Goal: Find specific page/section

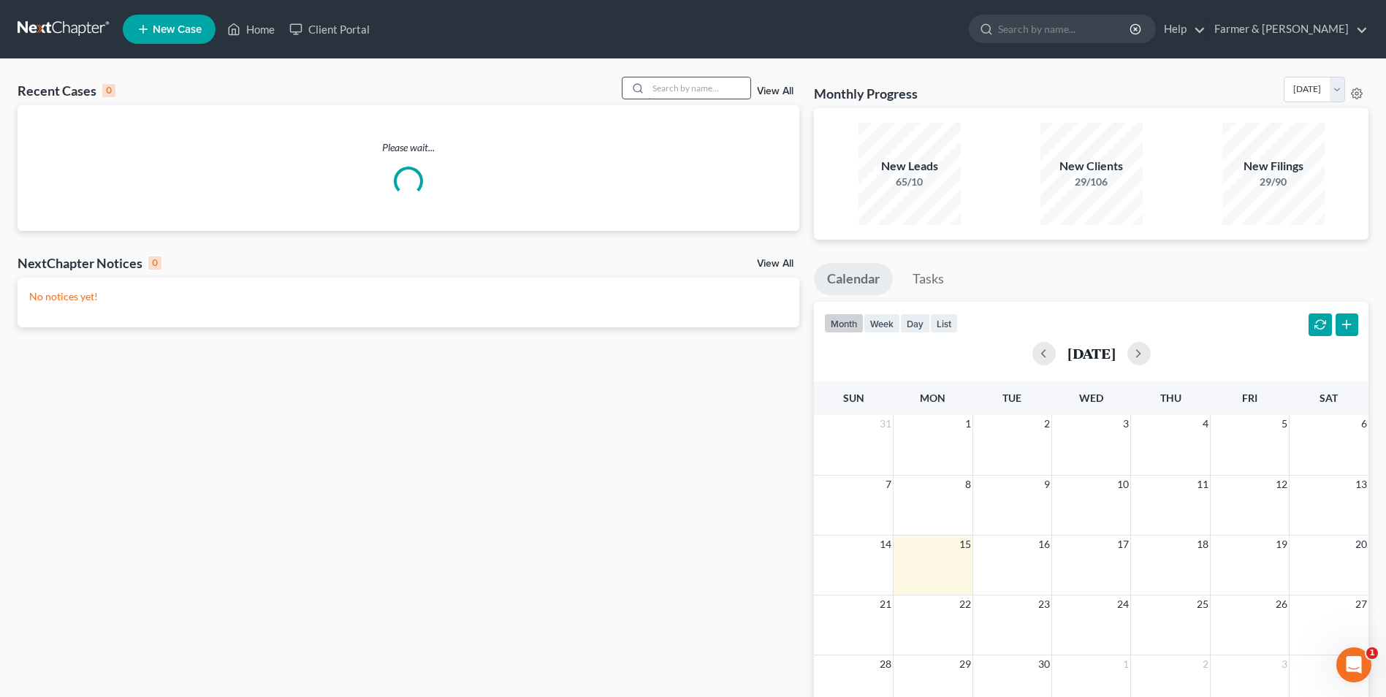
click at [699, 83] on input "search" at bounding box center [699, 87] width 102 height 21
paste input "25-20288"
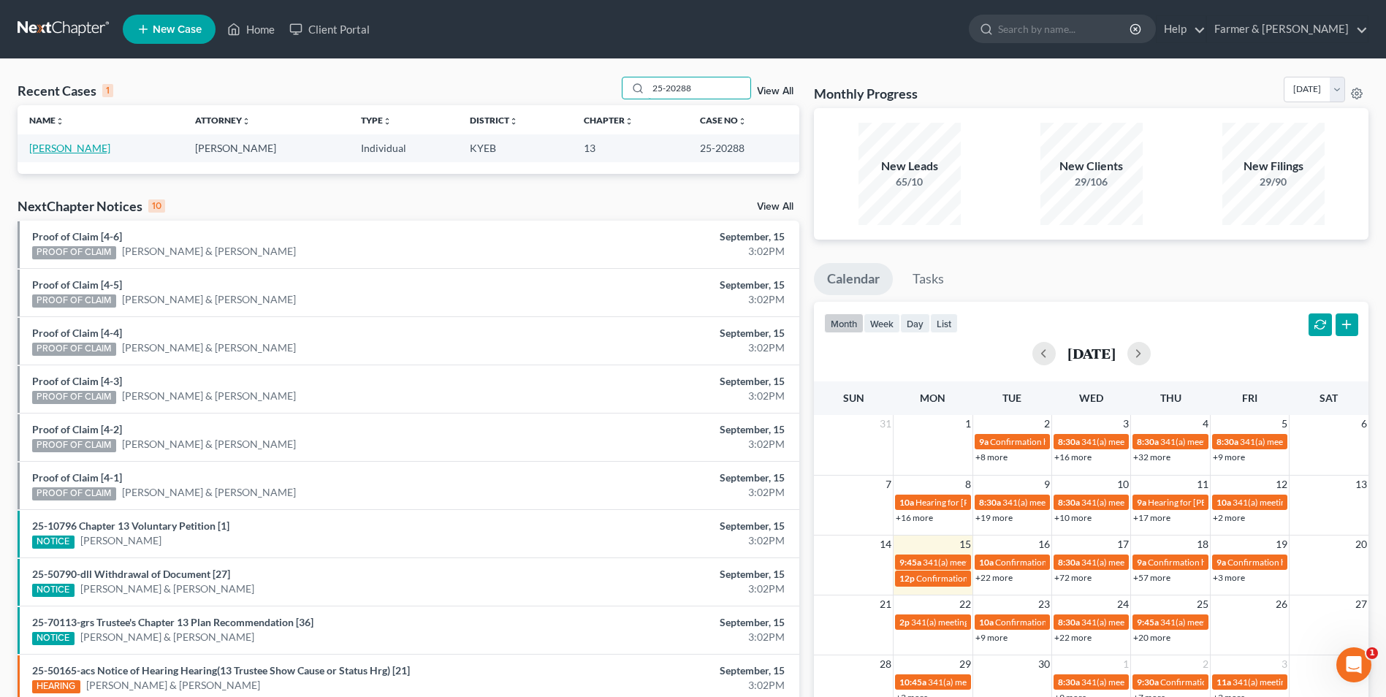
type input "25-20288"
click at [90, 154] on link "[PERSON_NAME]" at bounding box center [69, 148] width 81 height 12
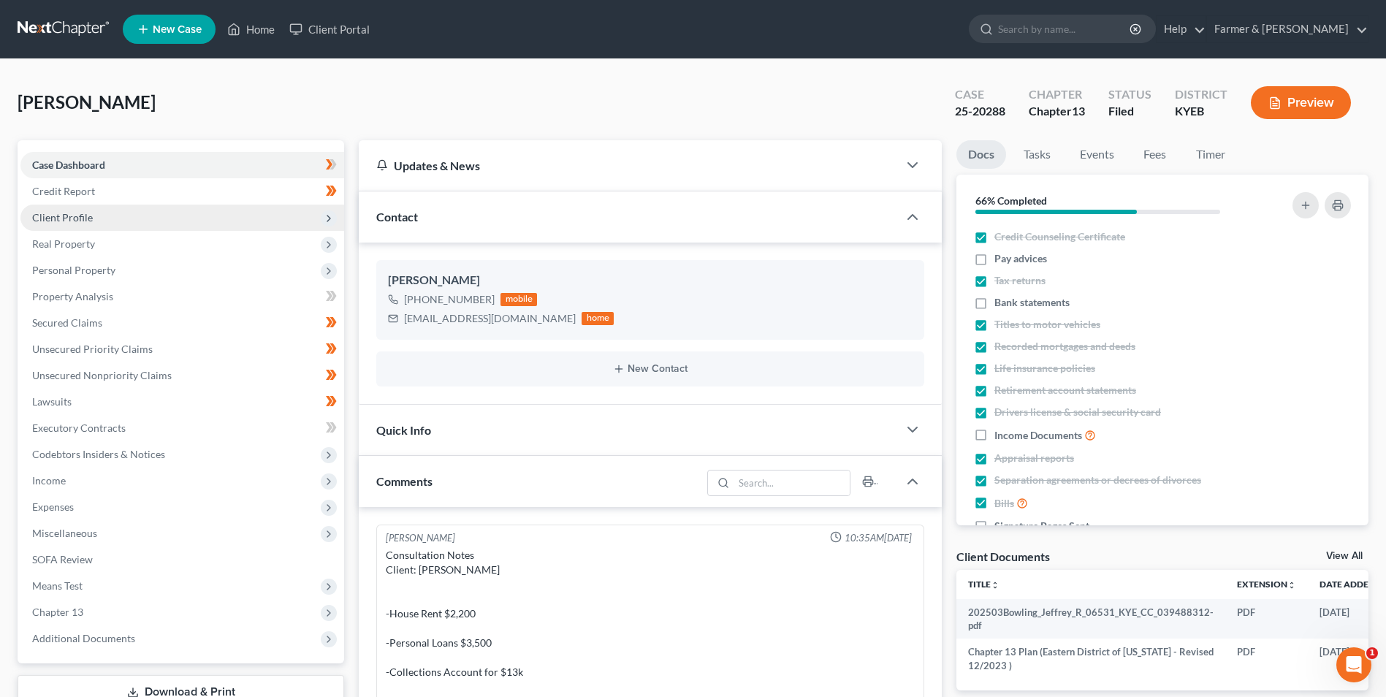
scroll to position [349, 0]
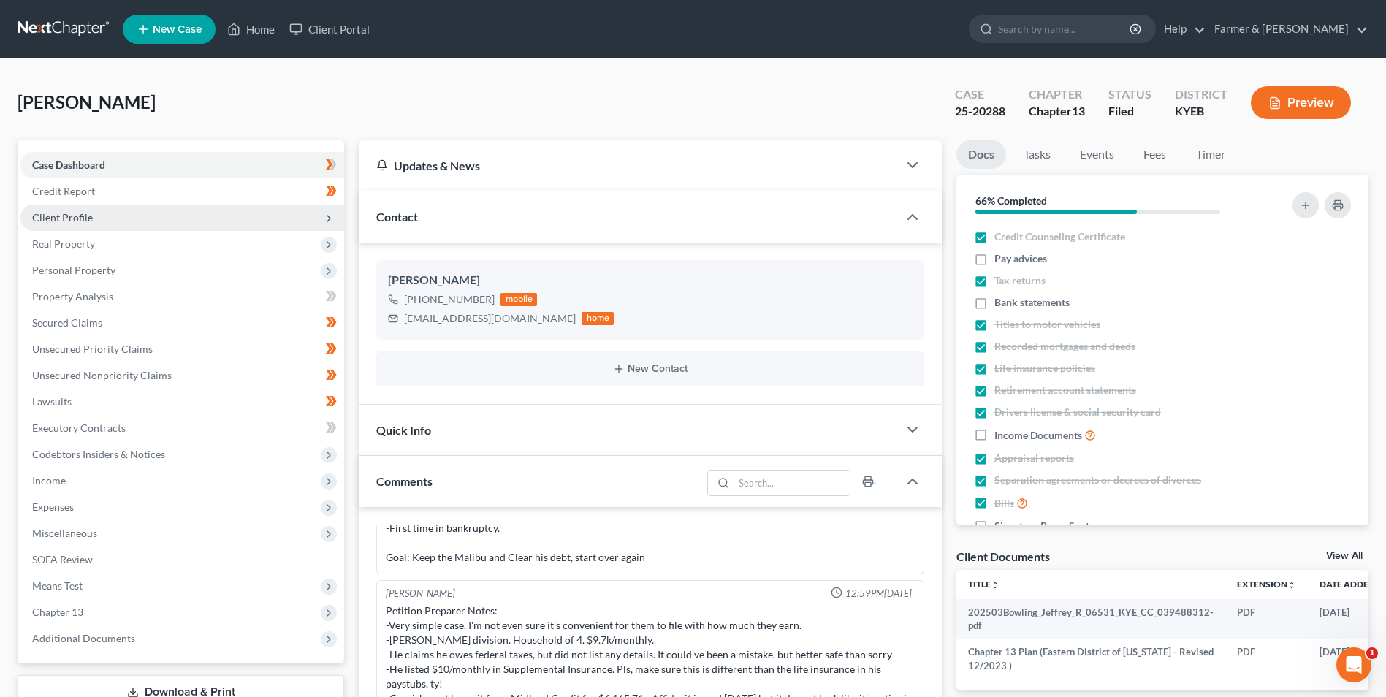
click at [112, 227] on span "Client Profile" at bounding box center [182, 218] width 324 height 26
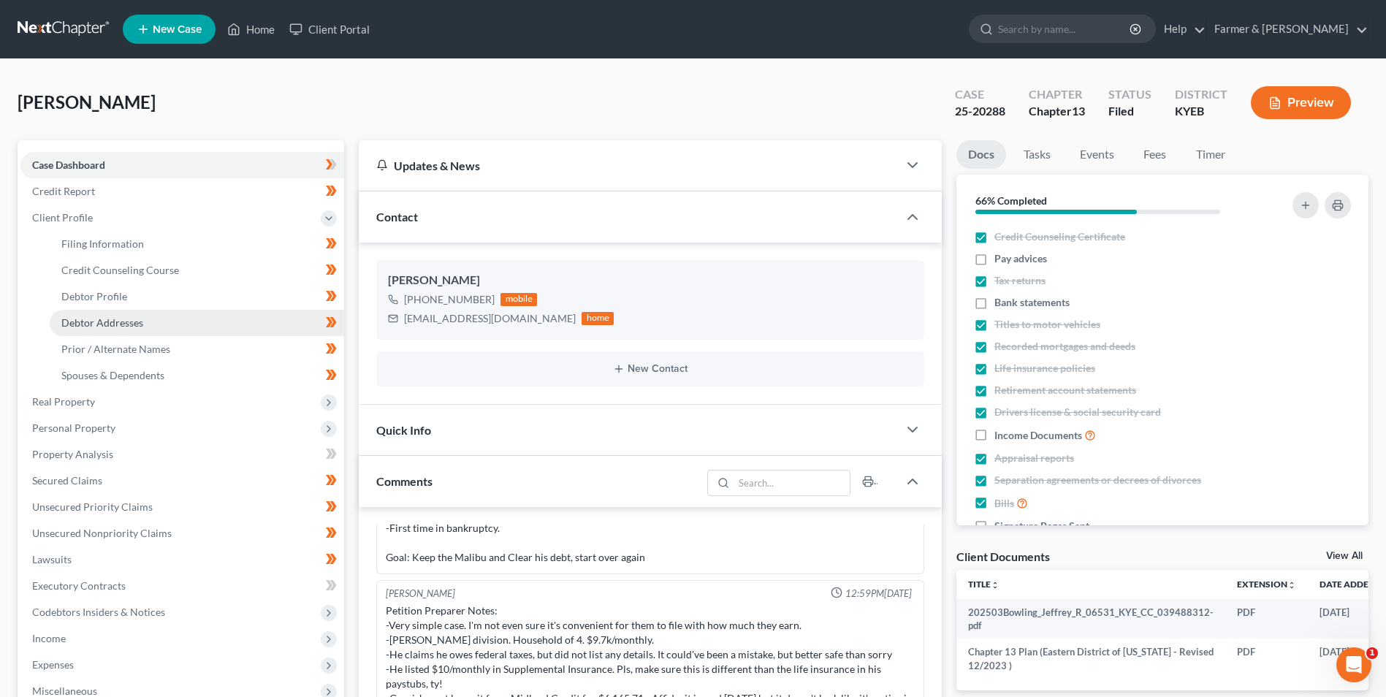
click at [179, 317] on link "Debtor Addresses" at bounding box center [197, 323] width 294 height 26
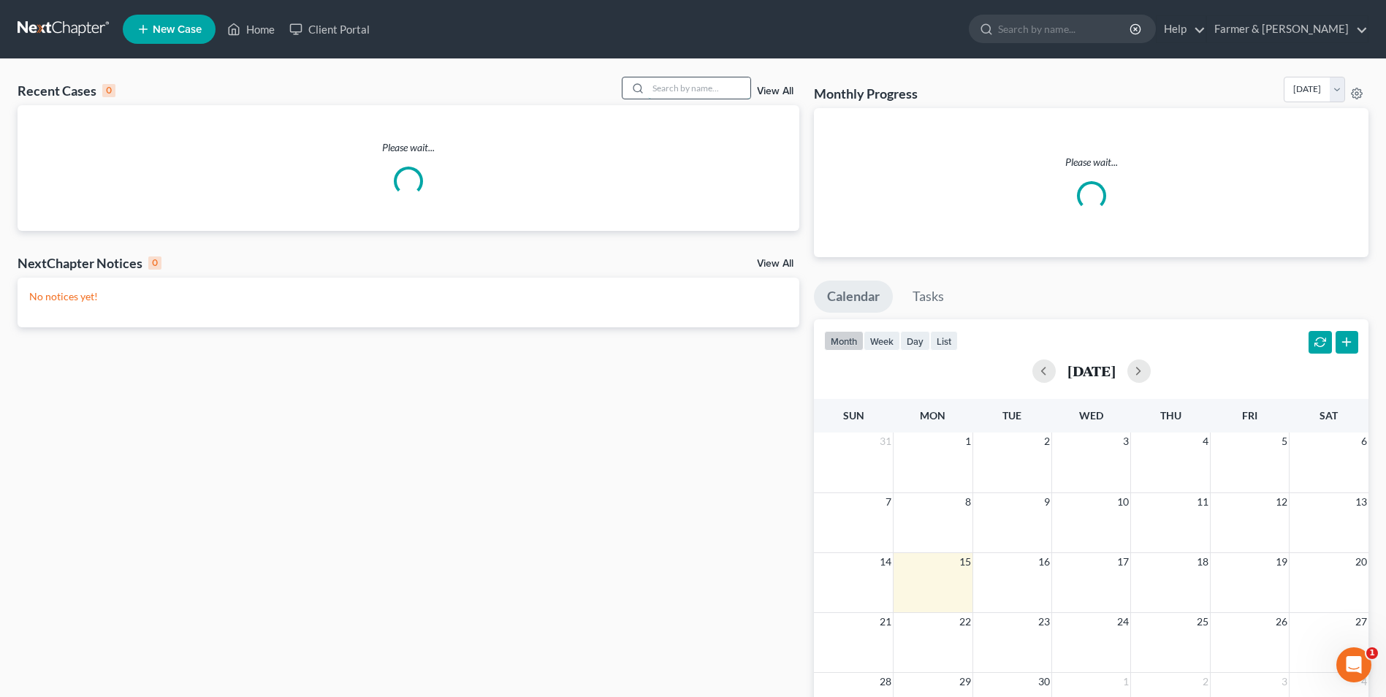
click at [709, 91] on input "search" at bounding box center [699, 87] width 102 height 21
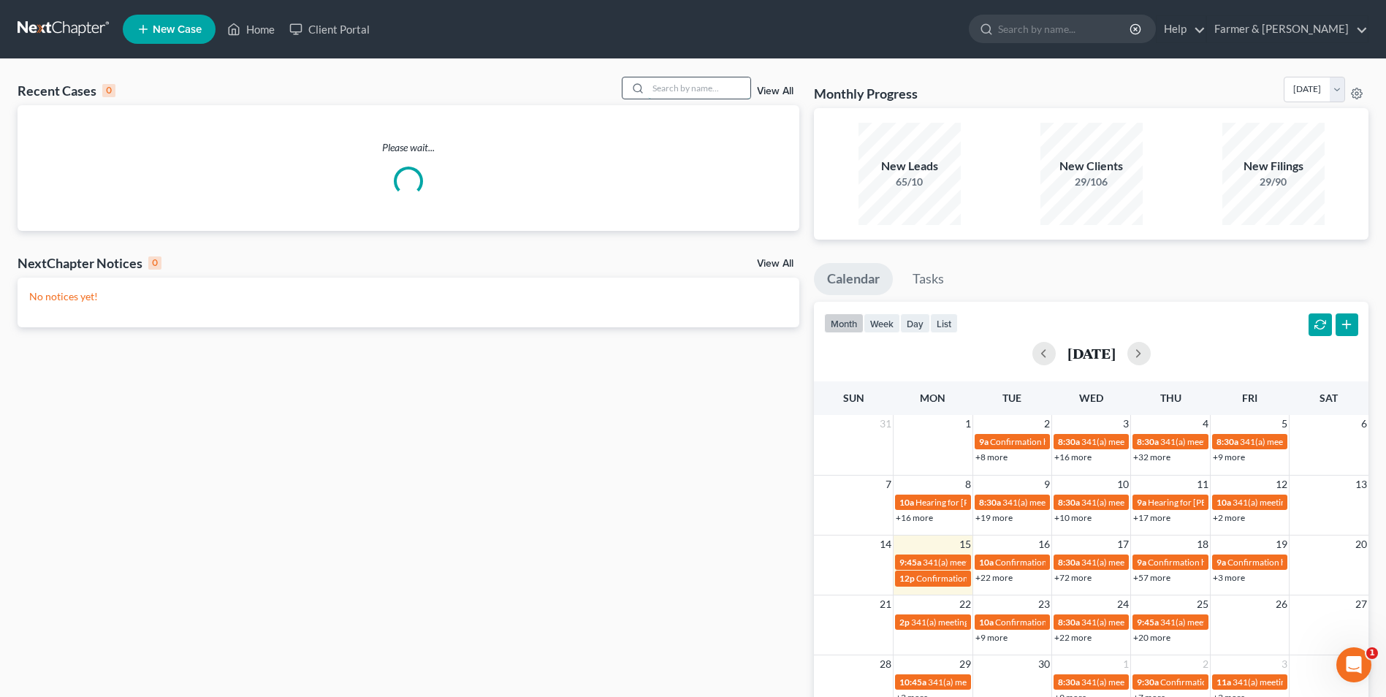
paste input "25-20288"
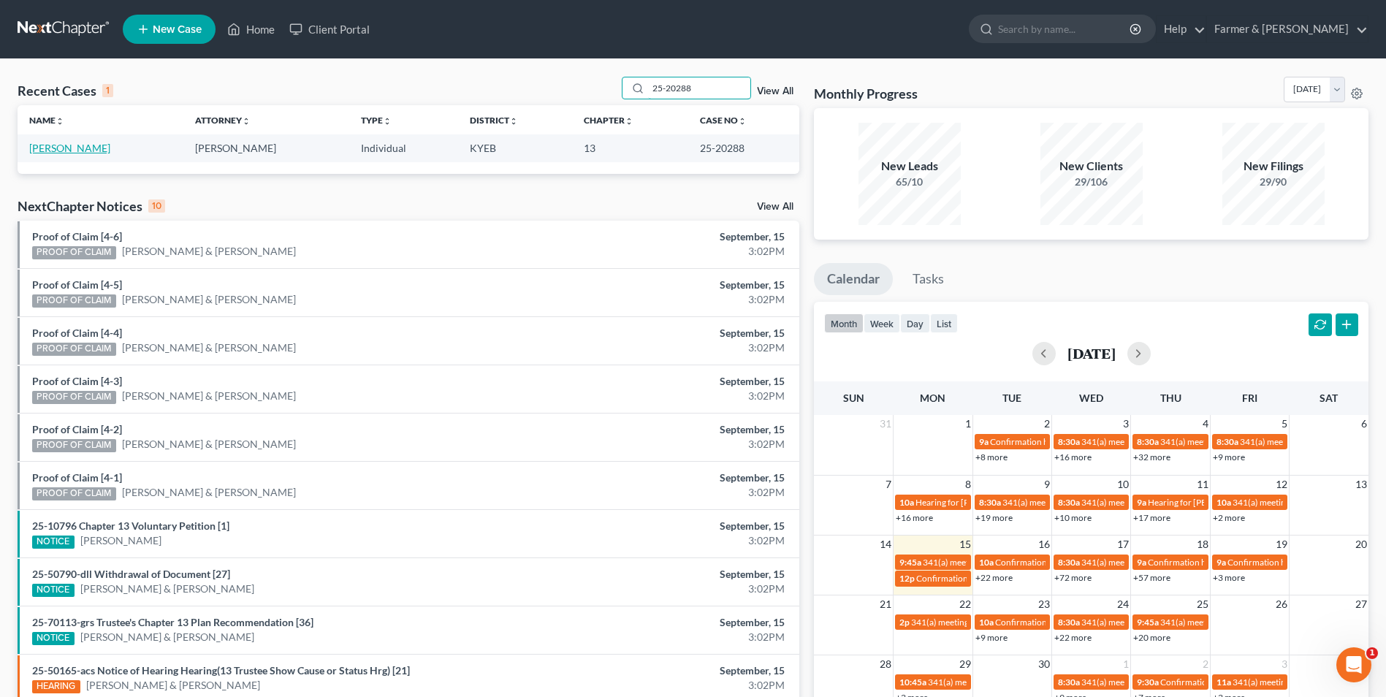
type input "25-20288"
click at [90, 144] on link "[PERSON_NAME]" at bounding box center [69, 148] width 81 height 12
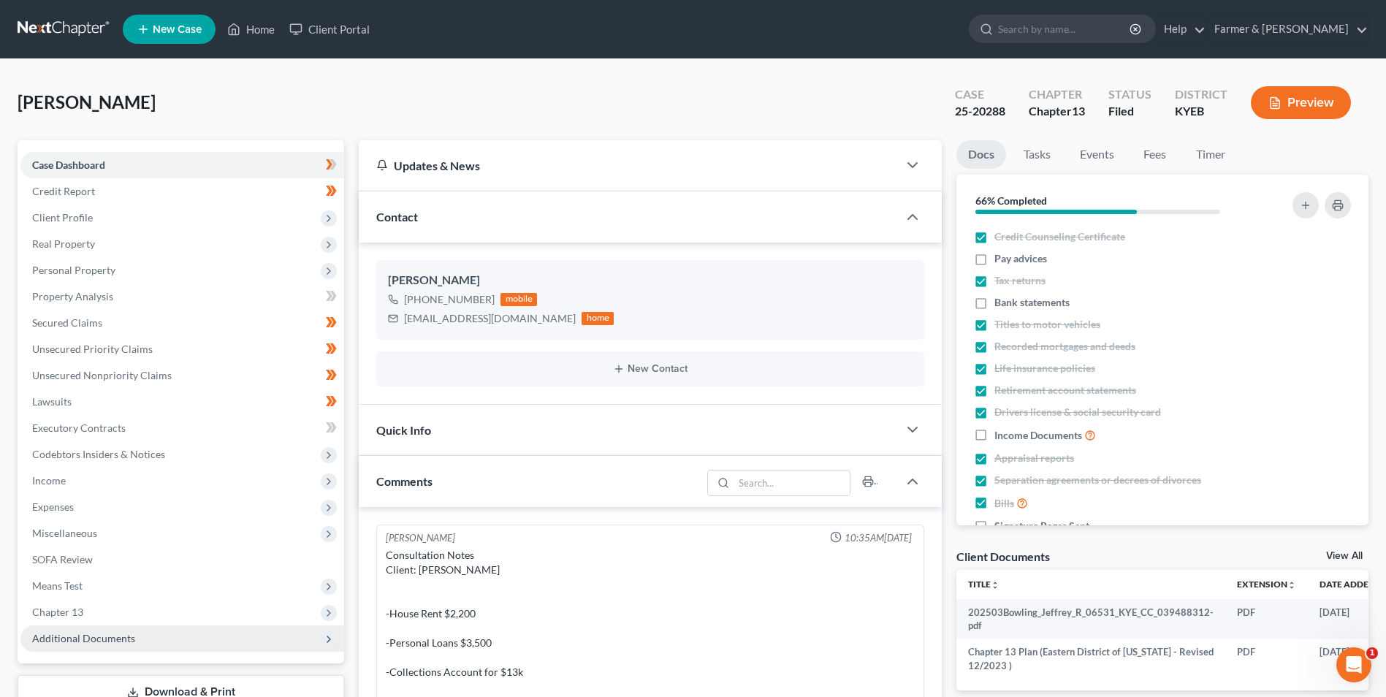
scroll to position [349, 0]
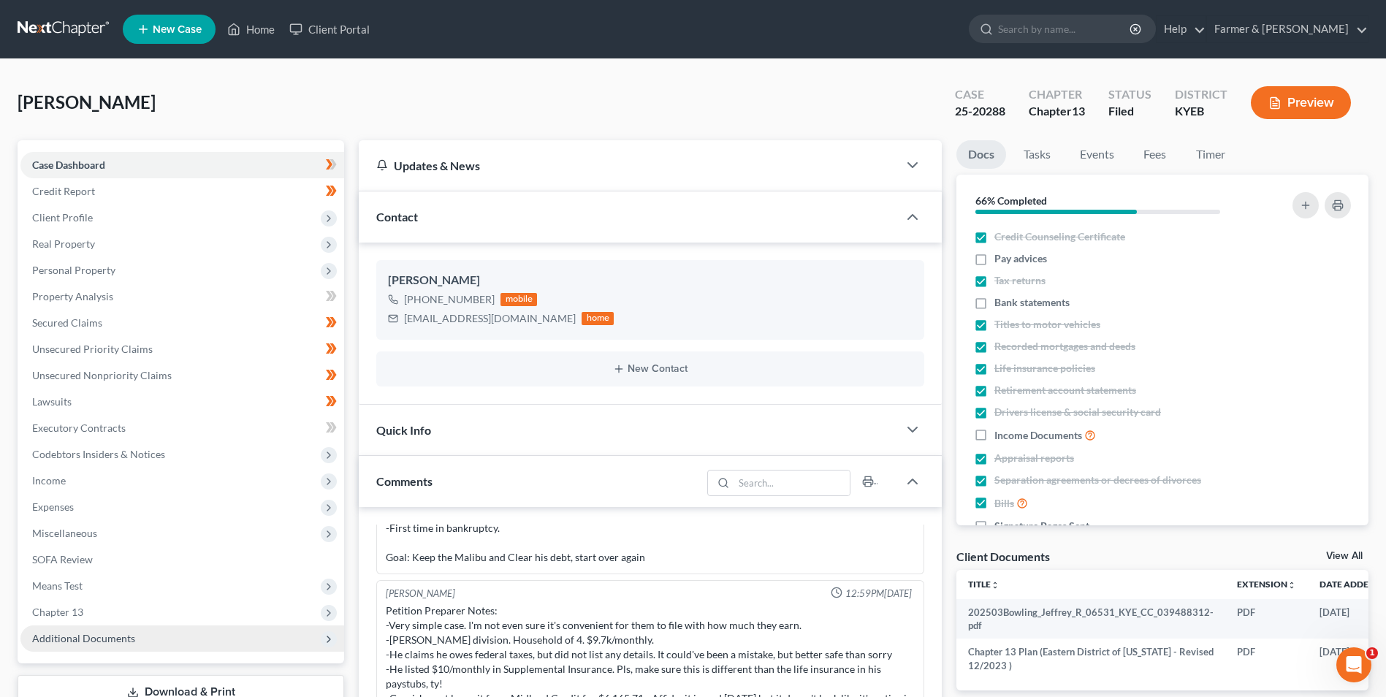
click at [132, 633] on span "Additional Documents" at bounding box center [83, 638] width 103 height 12
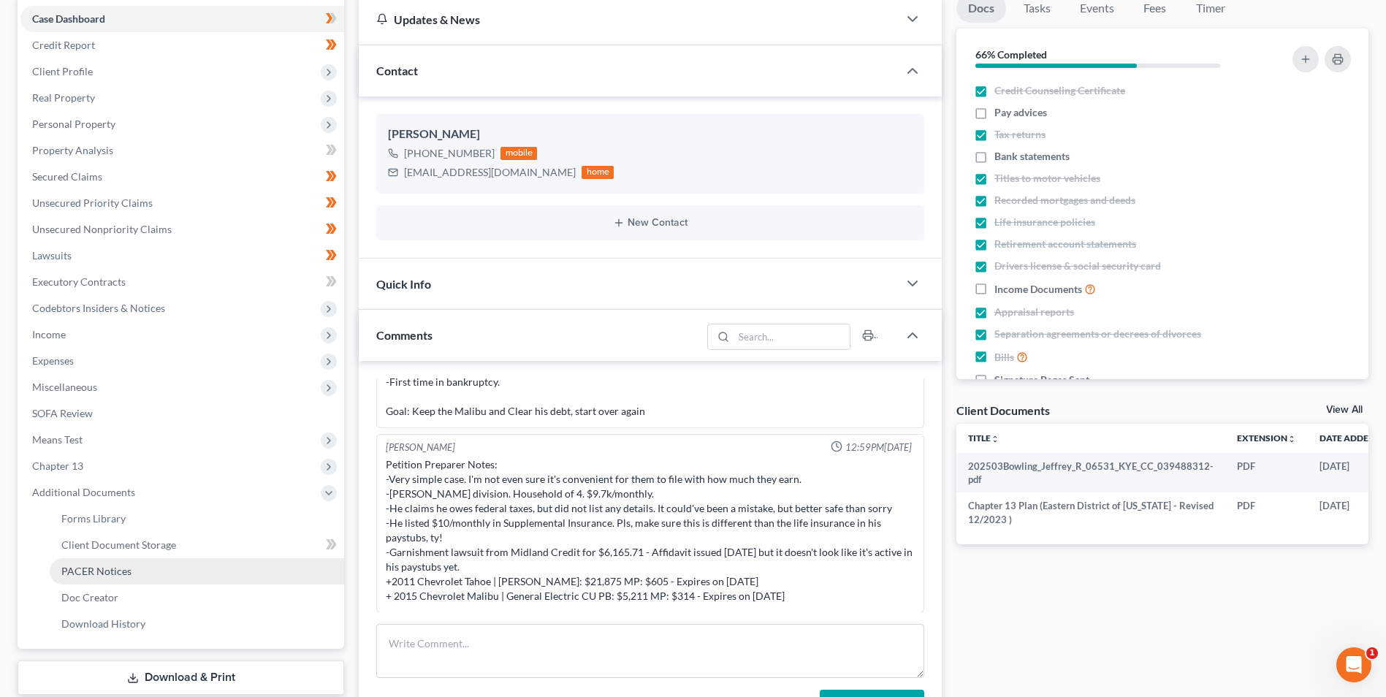
click at [142, 569] on link "PACER Notices" at bounding box center [197, 571] width 294 height 26
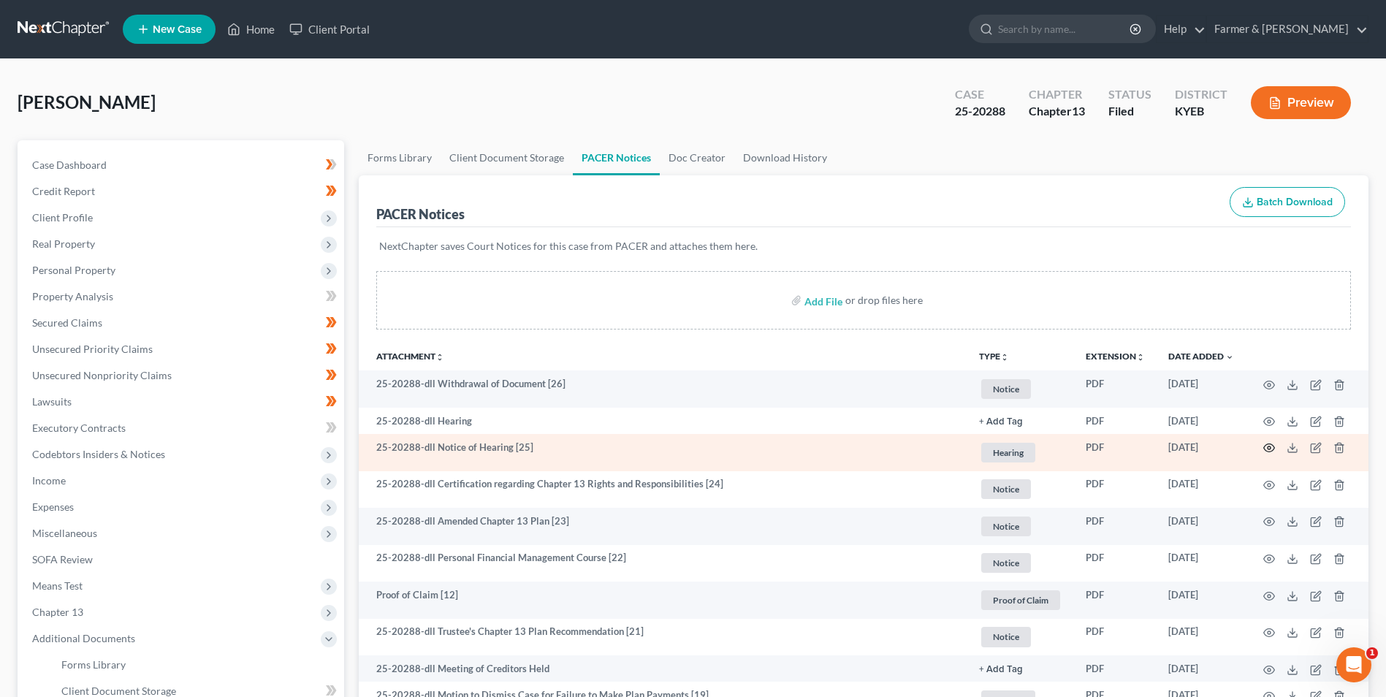
click at [1264, 444] on icon "button" at bounding box center [1269, 448] width 12 height 12
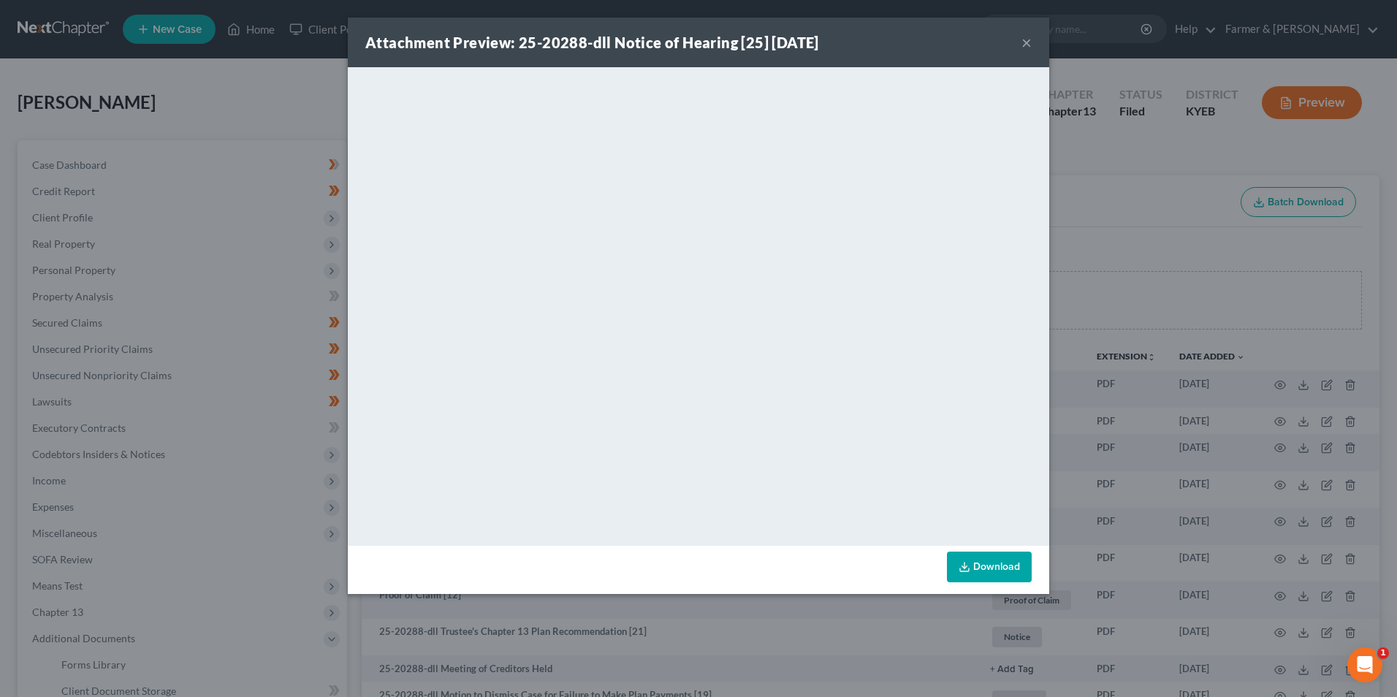
click at [1023, 45] on button "×" at bounding box center [1027, 43] width 10 height 18
